Goal: Find specific page/section: Find specific page/section

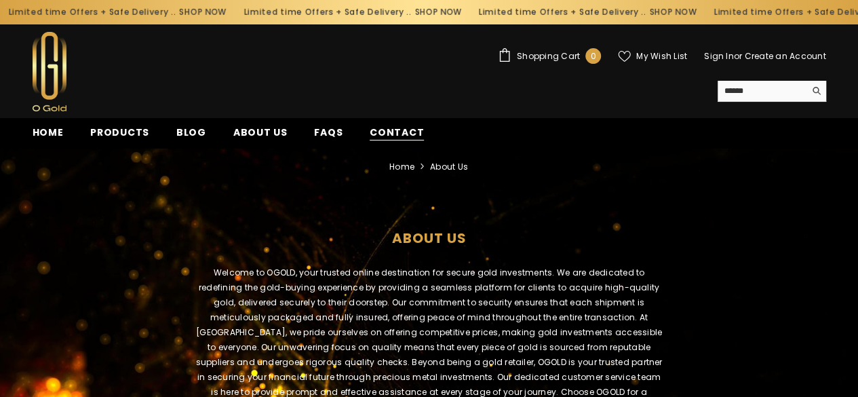
click at [370, 128] on span "Contact" at bounding box center [397, 132] width 54 height 14
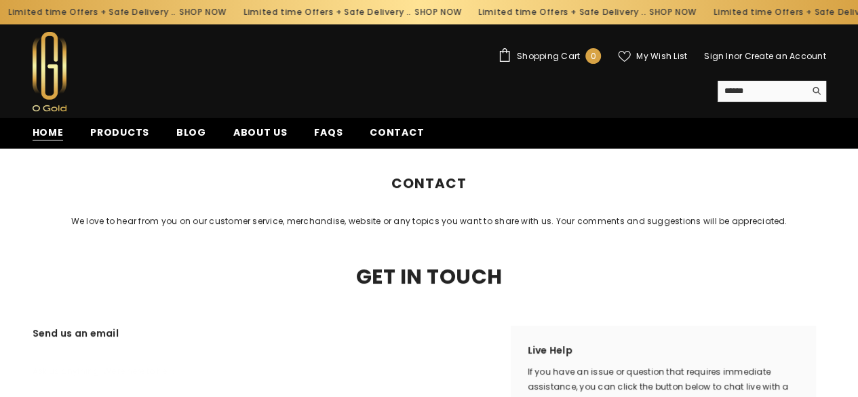
click at [40, 129] on span "Home" at bounding box center [48, 132] width 31 height 14
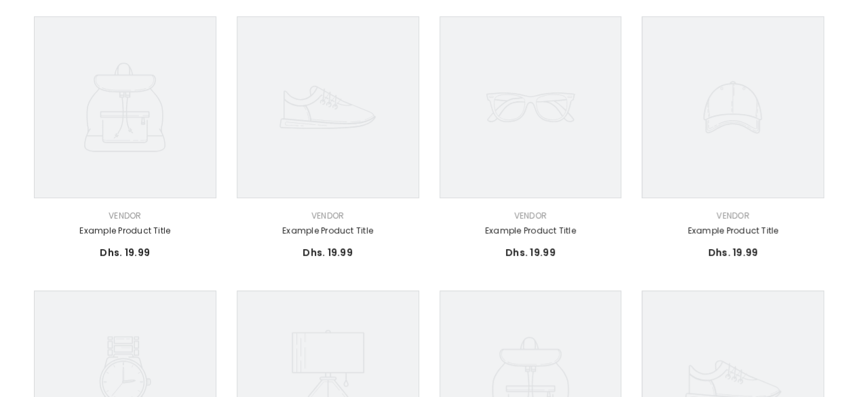
scroll to position [475, 0]
